Goal: Check status: Check status

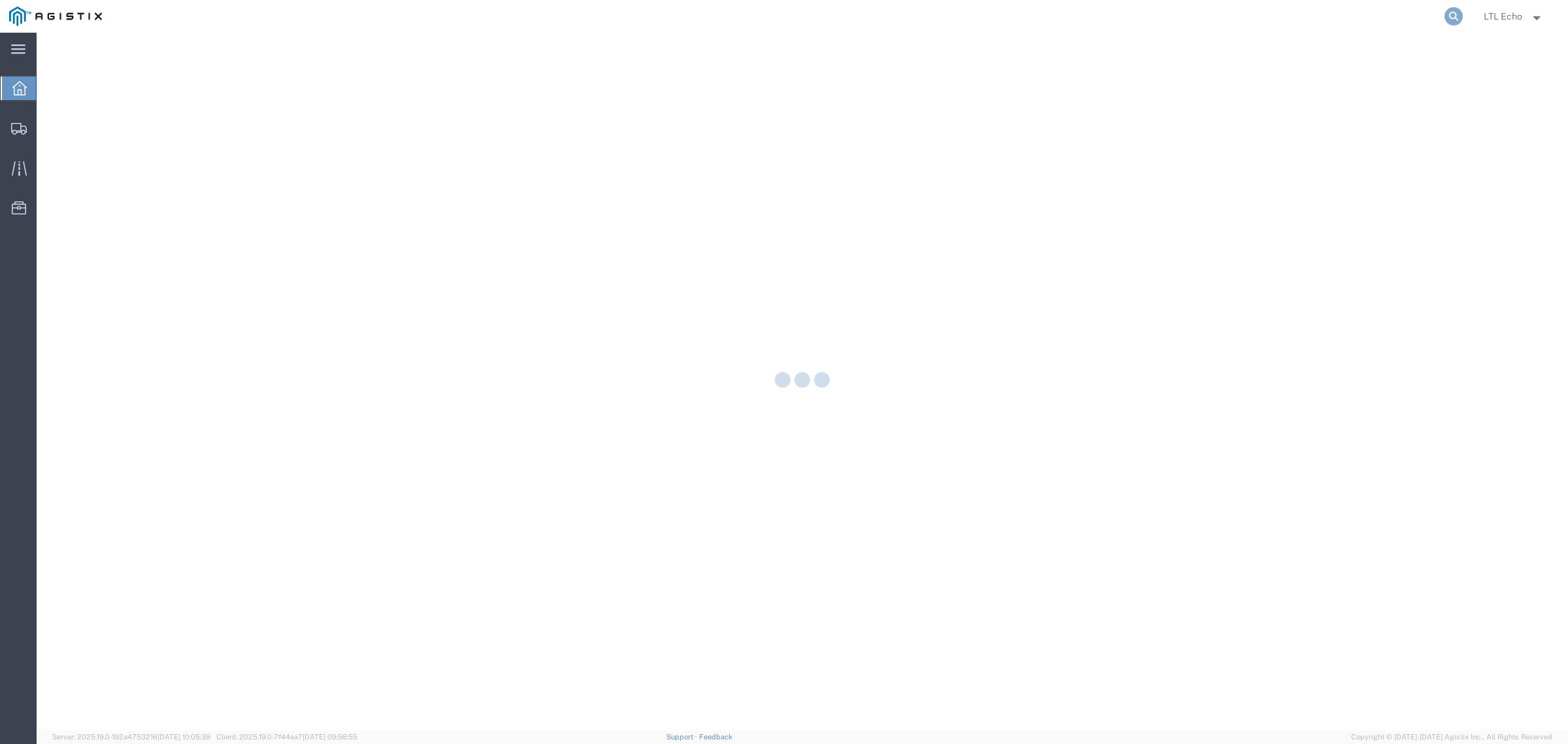
click at [1455, 12] on icon at bounding box center [1454, 17] width 18 height 18
click at [1402, 20] on input "search" at bounding box center [1246, 17] width 398 height 31
paste input "56807192"
type input "56807192"
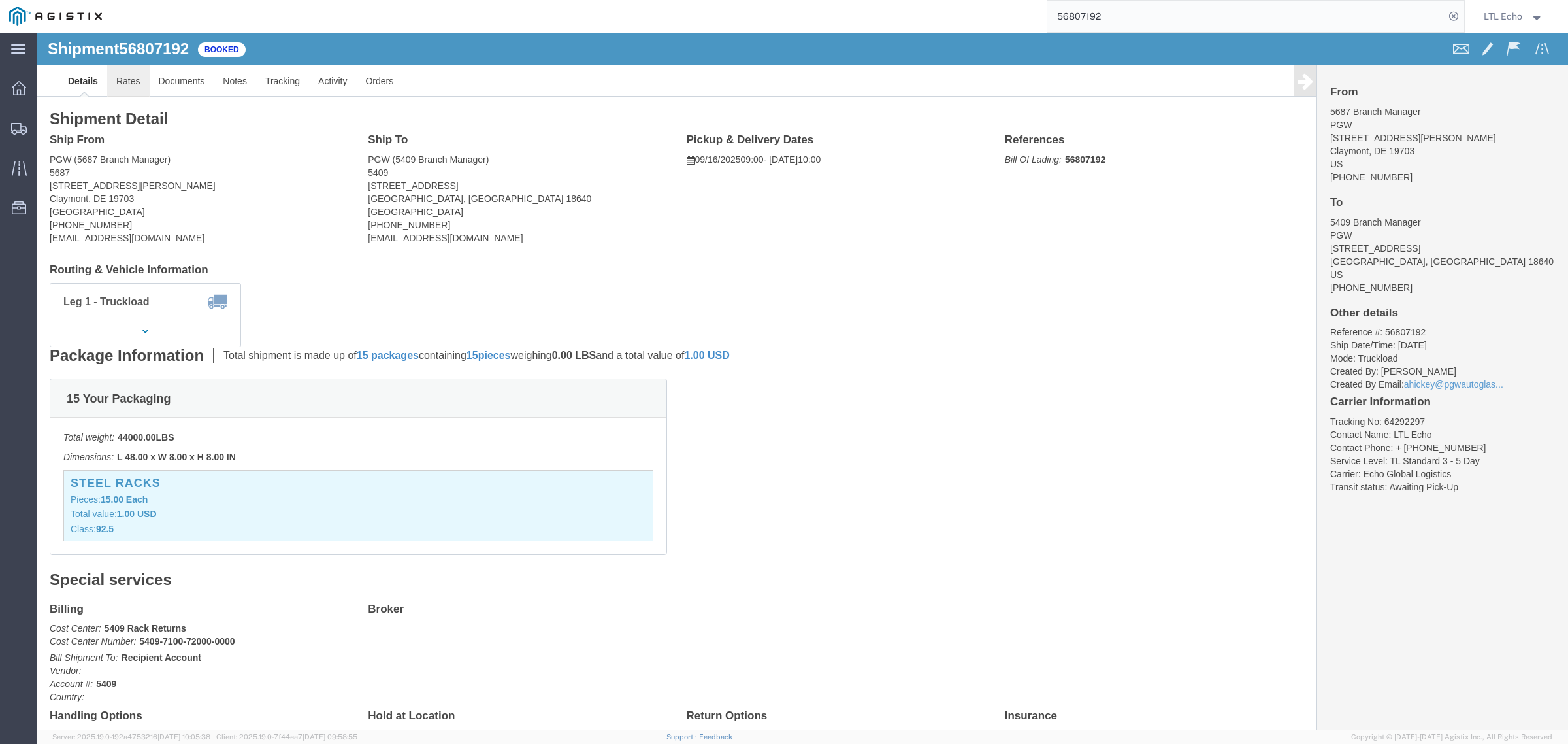
click link "Rates"
